Goal: Task Accomplishment & Management: Manage account settings

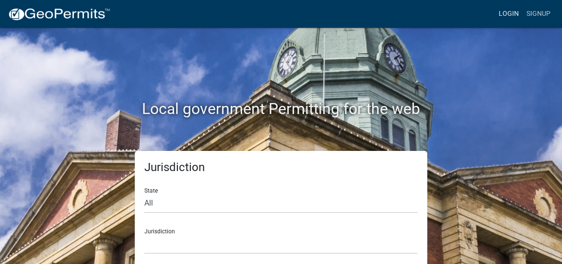
click at [511, 12] on link "Login" at bounding box center [509, 14] width 28 height 18
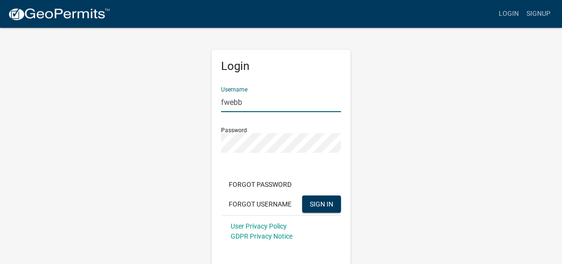
drag, startPoint x: 276, startPoint y: 103, endPoint x: 171, endPoint y: 100, distance: 105.0
click at [171, 100] on div "Login Username fwebb Password Forgot Password Forgot Username SIGN IN User Priv…" at bounding box center [281, 146] width 460 height 239
type input "sdorsey"
click at [504, 141] on div "Login Username sdorsey Password Forgot Password Forgot Username SIGN IN User Pr…" at bounding box center [281, 146] width 460 height 239
click at [328, 198] on button "SIGN IN" at bounding box center [321, 204] width 39 height 17
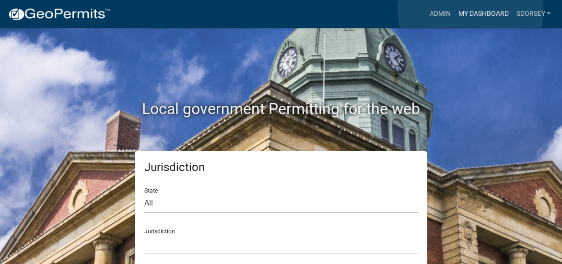
click at [470, 11] on link "My Dashboard" at bounding box center [483, 14] width 58 height 18
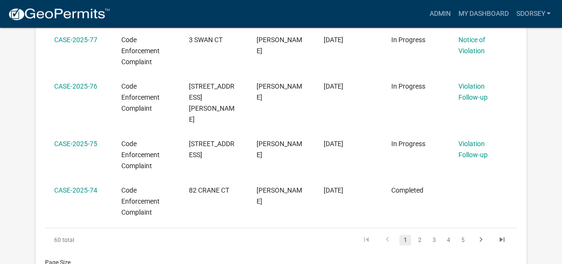
scroll to position [527, 0]
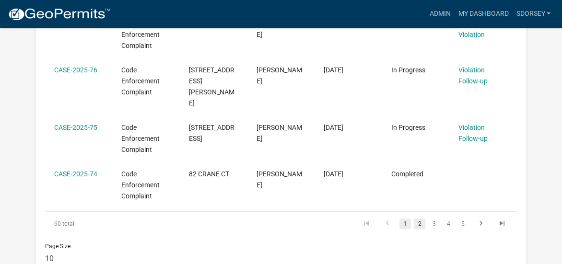
click at [419, 219] on link "2" at bounding box center [420, 224] width 12 height 11
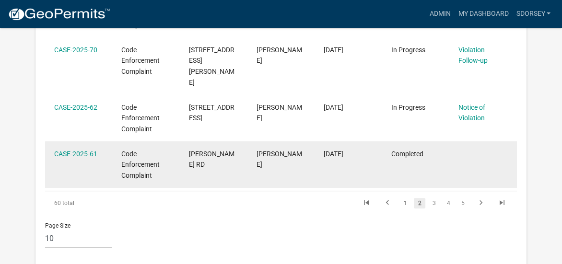
scroll to position [575, 0]
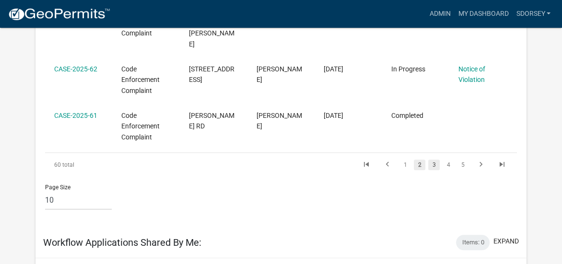
click at [430, 160] on link "3" at bounding box center [434, 165] width 12 height 11
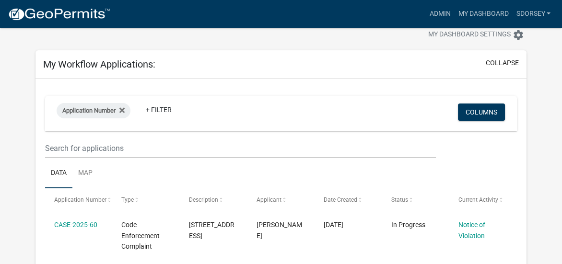
scroll to position [48, 0]
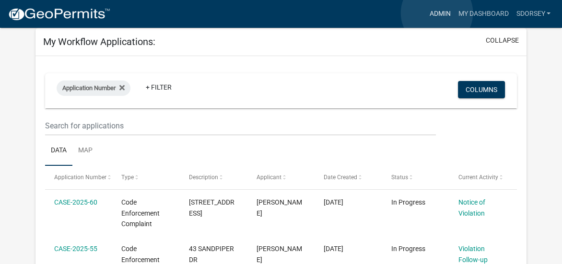
click at [437, 13] on link "Admin" at bounding box center [439, 14] width 29 height 18
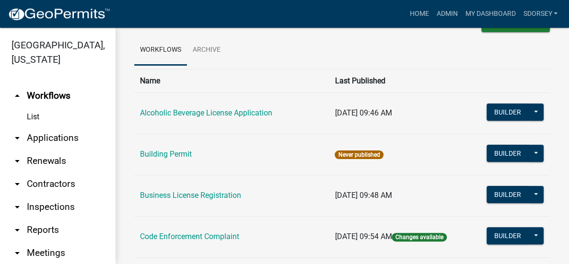
scroll to position [48, 0]
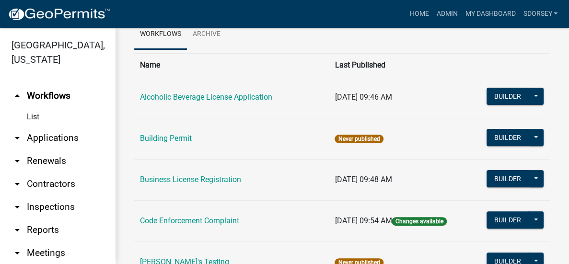
click at [231, 215] on td "Code Enforcement Complaint" at bounding box center [231, 220] width 195 height 41
click at [231, 219] on link "Code Enforcement Complaint" at bounding box center [189, 220] width 99 height 9
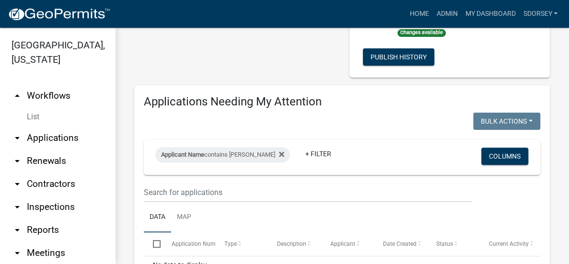
scroll to position [144, 0]
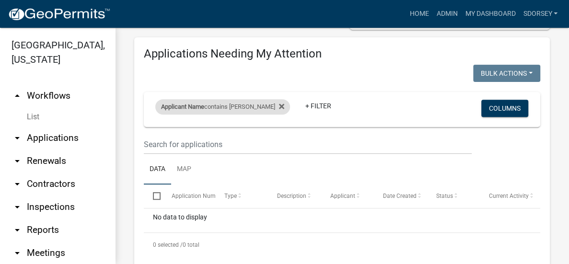
click at [260, 115] on div "Applicant Name contains [PERSON_NAME]" at bounding box center [222, 106] width 135 height 15
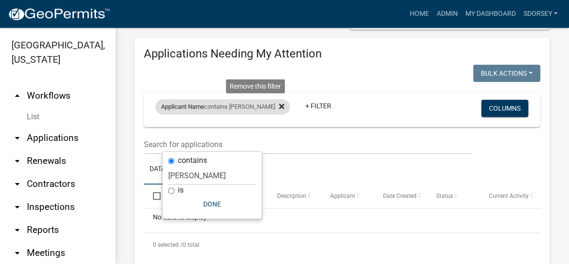
click at [279, 109] on icon at bounding box center [281, 106] width 5 height 5
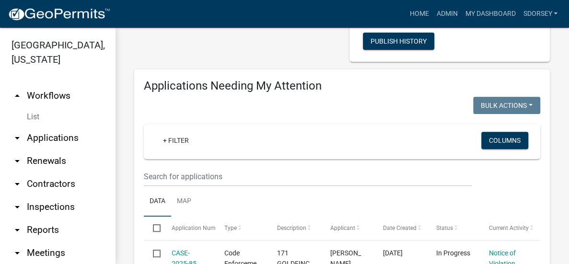
scroll to position [0, 0]
